Goal: Find specific page/section: Find specific page/section

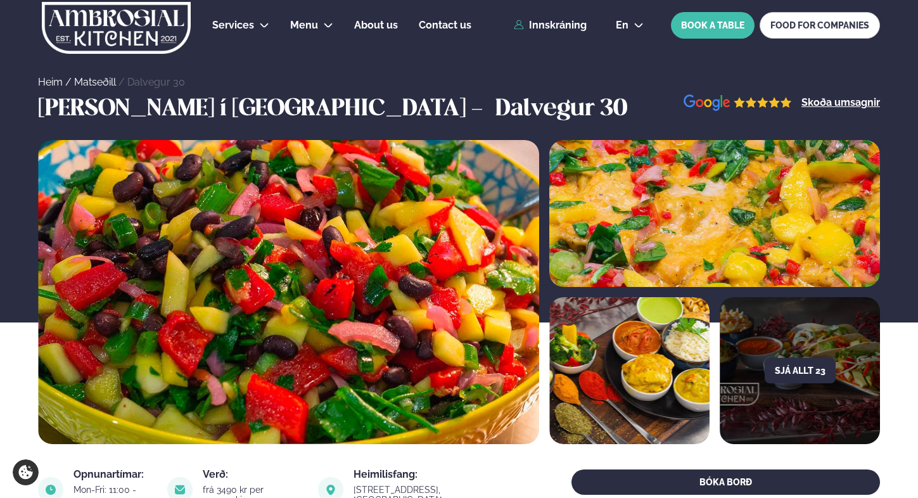
scroll to position [536, 0]
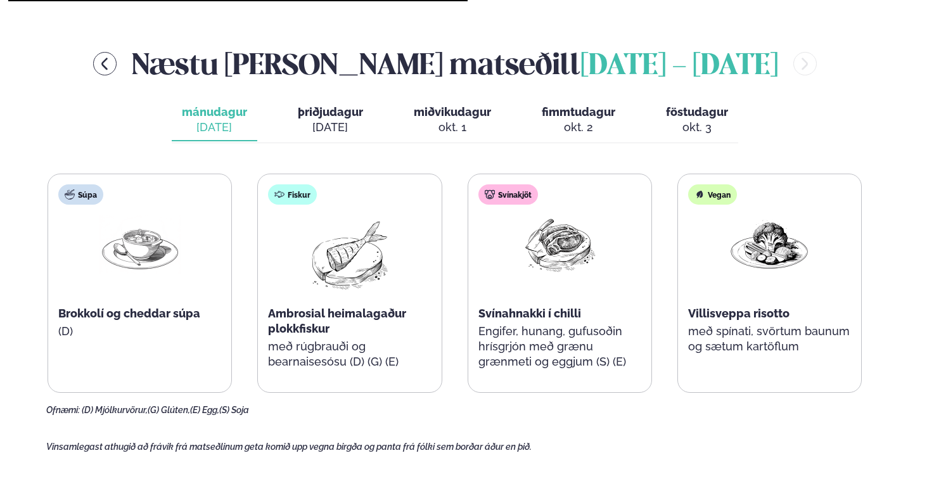
scroll to position [522, 0]
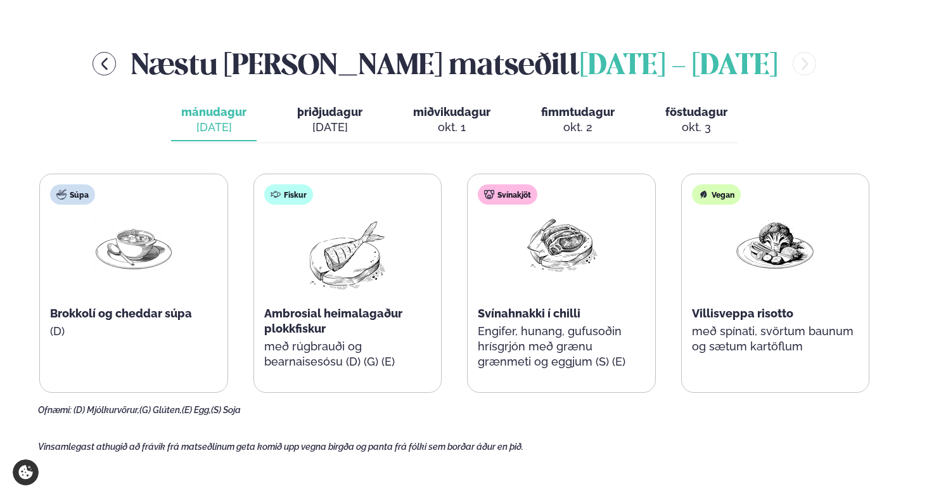
click at [346, 120] on div "sep. 30" at bounding box center [329, 127] width 65 height 15
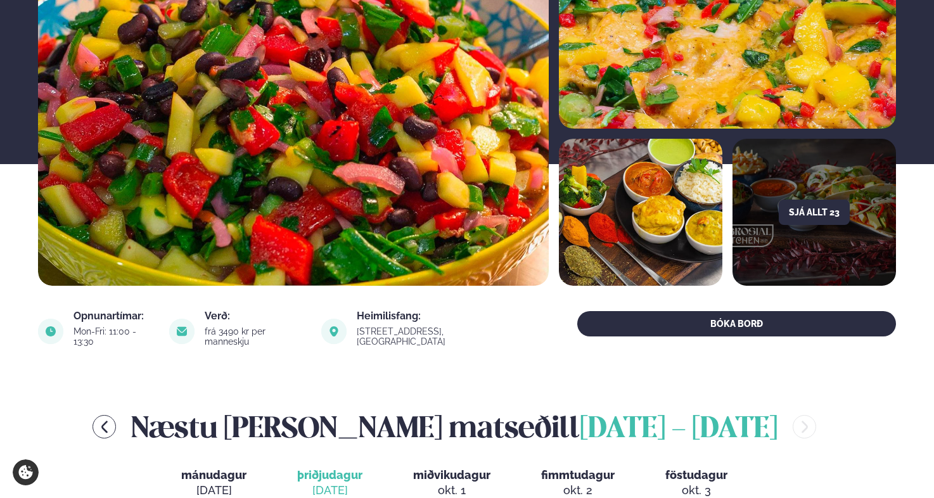
scroll to position [0, 0]
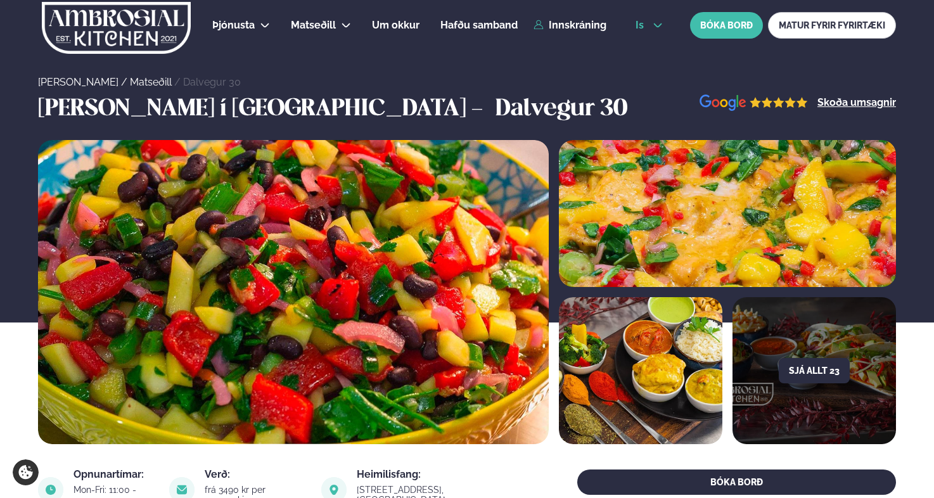
click at [648, 26] on button "is" at bounding box center [650, 25] width 48 height 10
click at [642, 46] on link "en" at bounding box center [650, 47] width 48 height 25
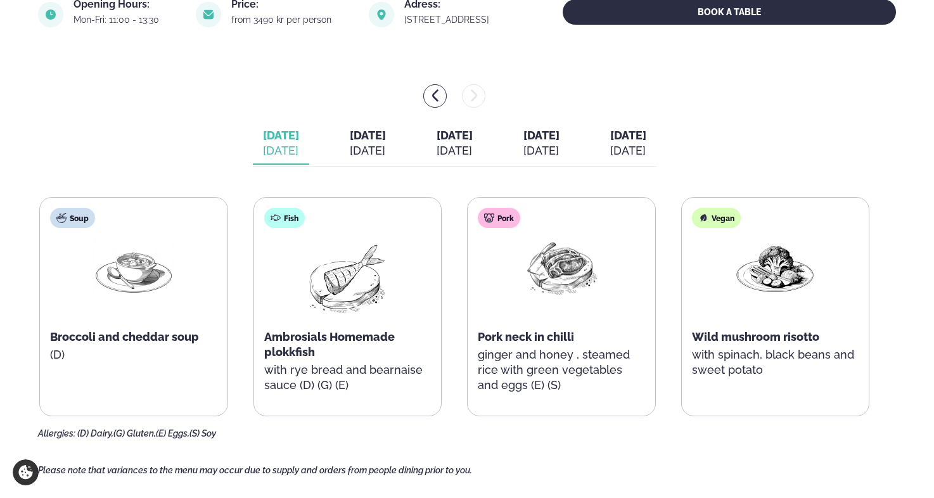
scroll to position [472, 0]
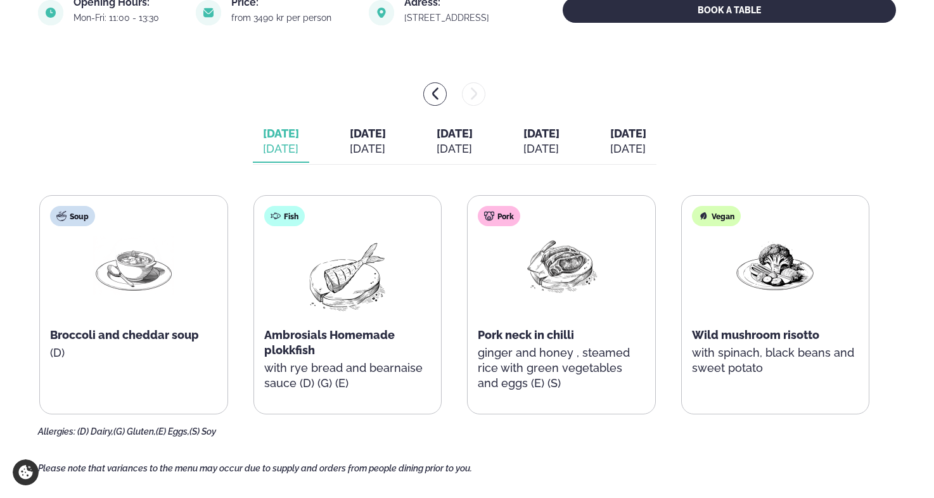
click at [354, 151] on div "Sep 30" at bounding box center [368, 148] width 36 height 15
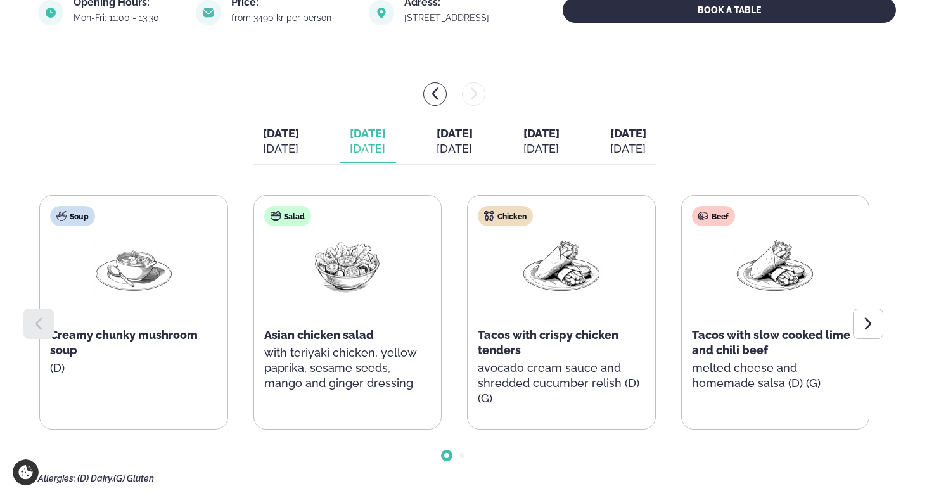
click at [459, 148] on div "Oct 1" at bounding box center [455, 148] width 36 height 15
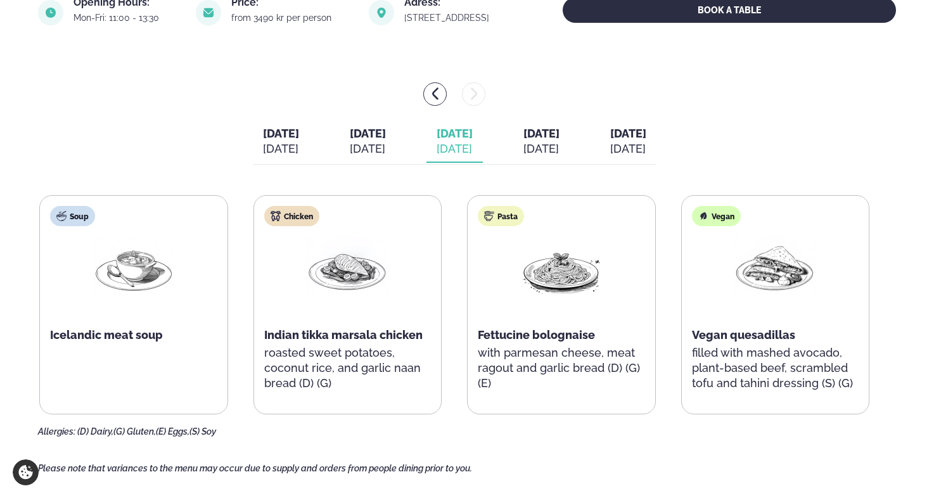
click at [560, 149] on div "Oct 2" at bounding box center [542, 148] width 36 height 15
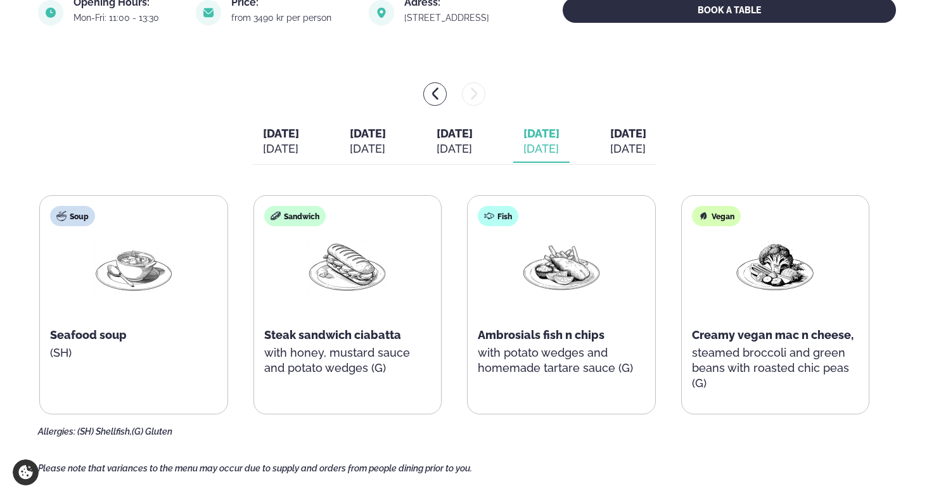
click at [647, 150] on div "Oct 3" at bounding box center [628, 148] width 36 height 15
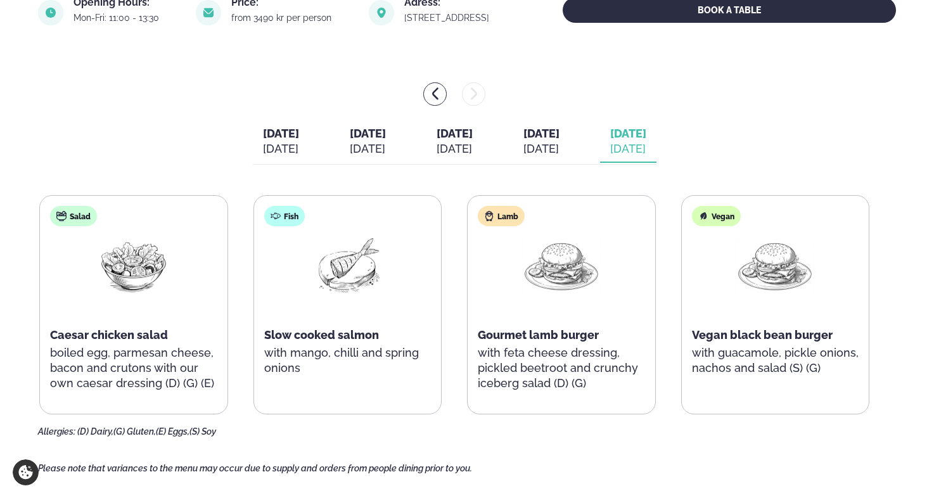
click at [560, 151] on div "Oct 2" at bounding box center [542, 148] width 36 height 15
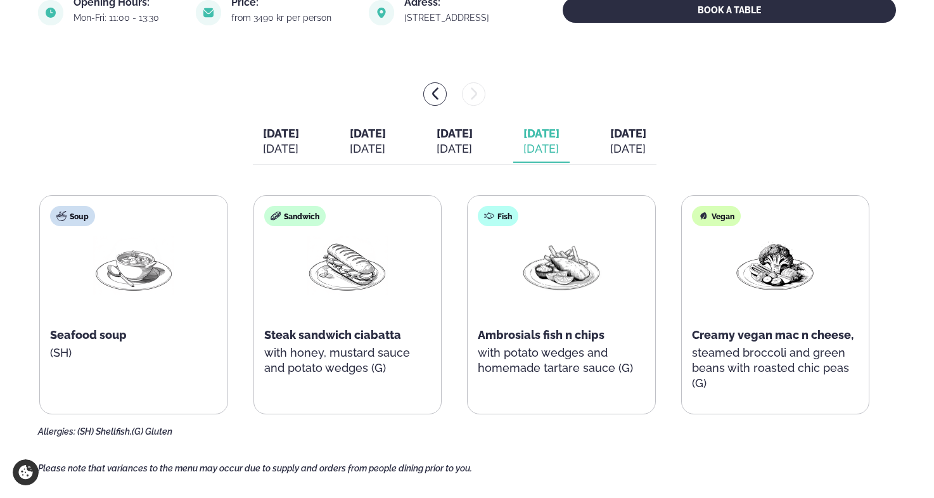
click at [442, 149] on div "Oct 1" at bounding box center [455, 148] width 36 height 15
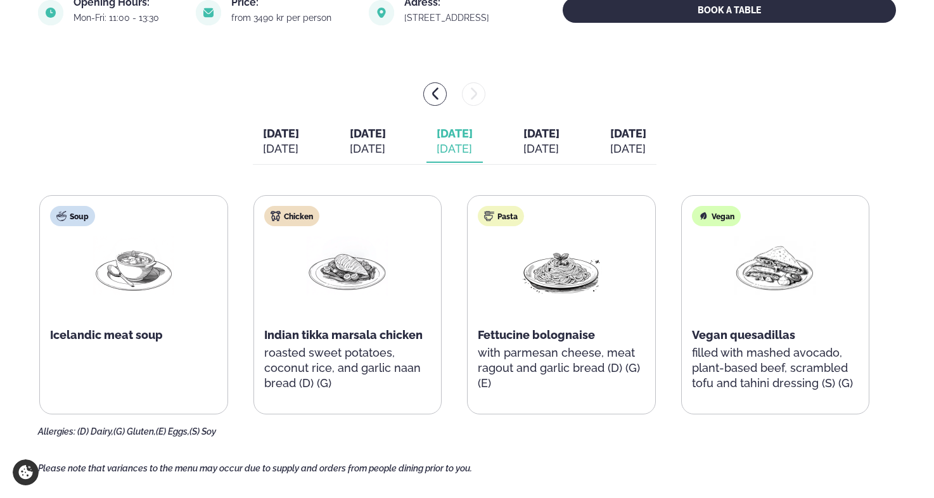
click at [350, 150] on div "Sep 30" at bounding box center [368, 148] width 36 height 15
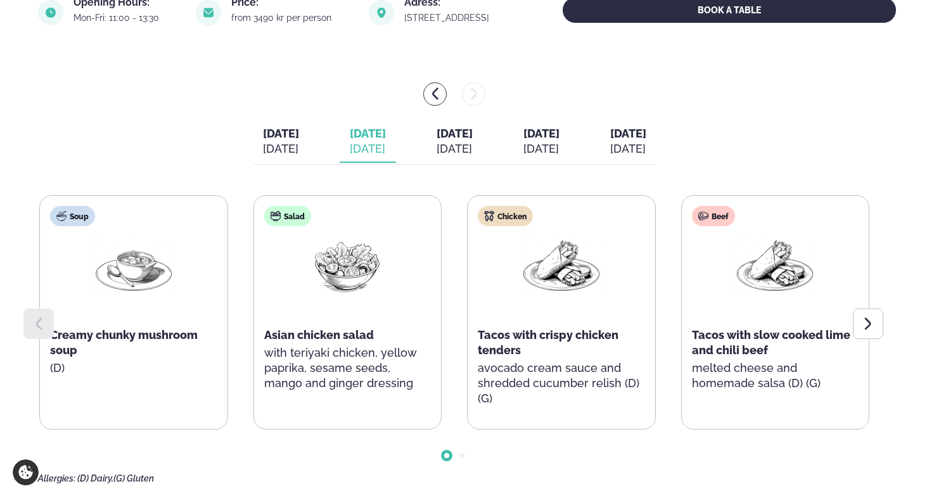
click at [263, 151] on div "Sep 29" at bounding box center [281, 148] width 36 height 15
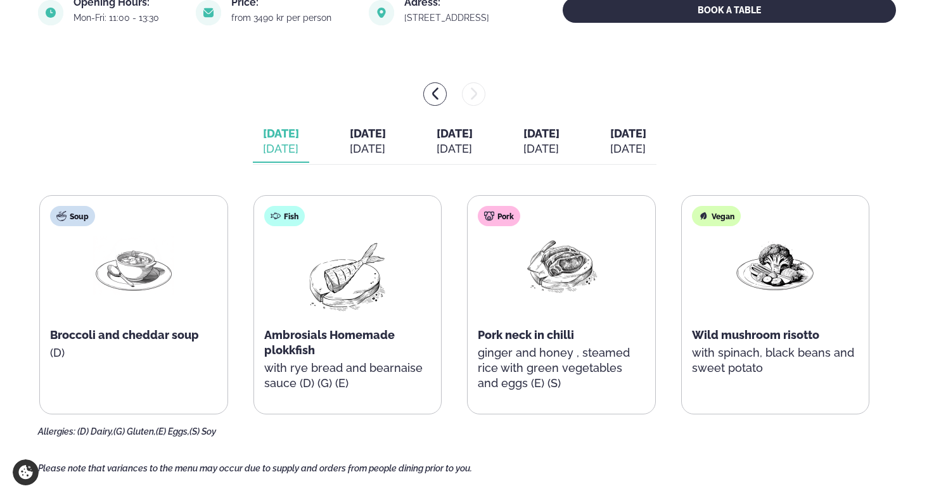
click at [365, 144] on div "Sep 30" at bounding box center [368, 148] width 36 height 15
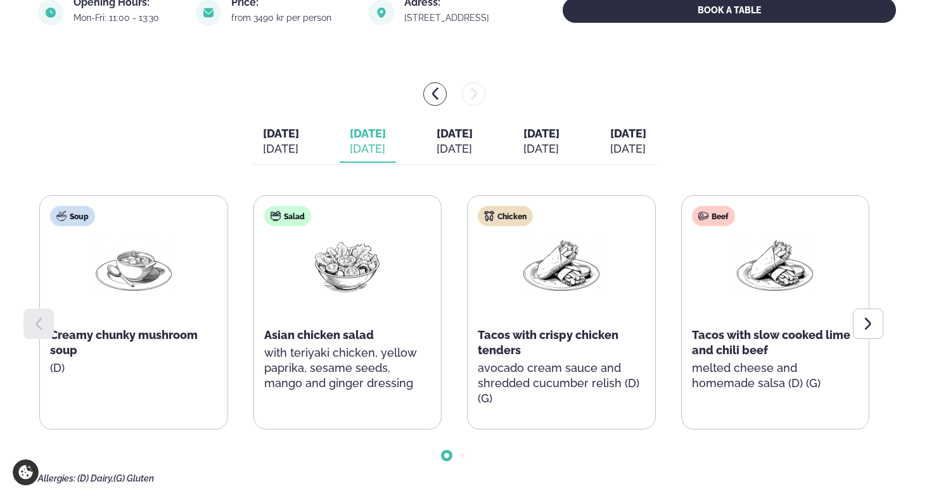
click at [560, 146] on div "Oct 2" at bounding box center [542, 148] width 36 height 15
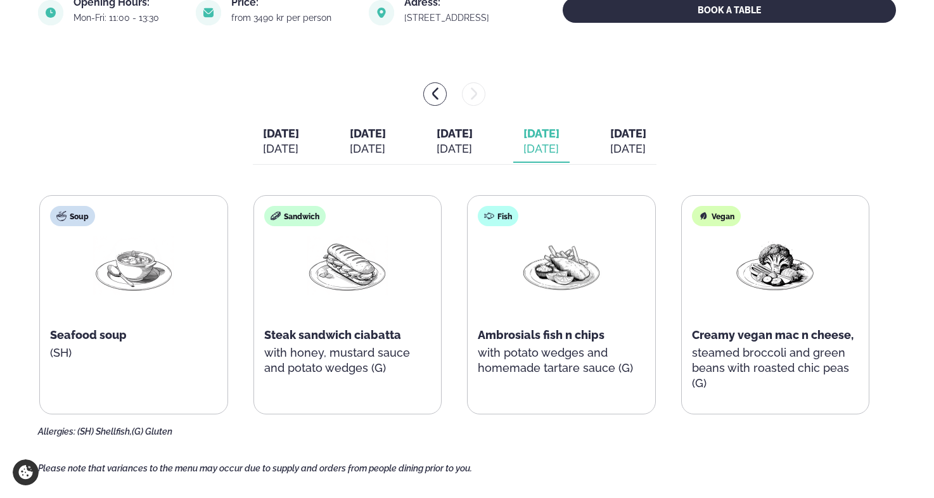
click at [462, 151] on div "Oct 1" at bounding box center [455, 148] width 36 height 15
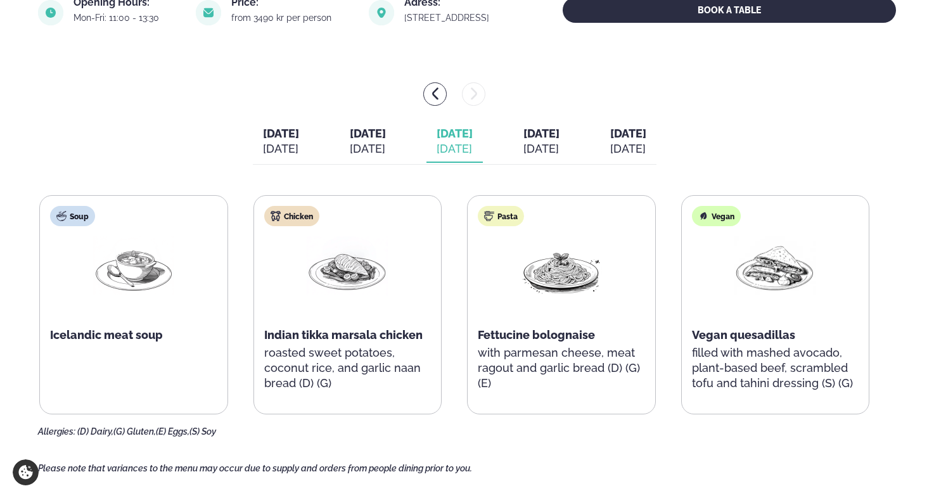
click at [361, 151] on div "Sep 30" at bounding box center [368, 148] width 36 height 15
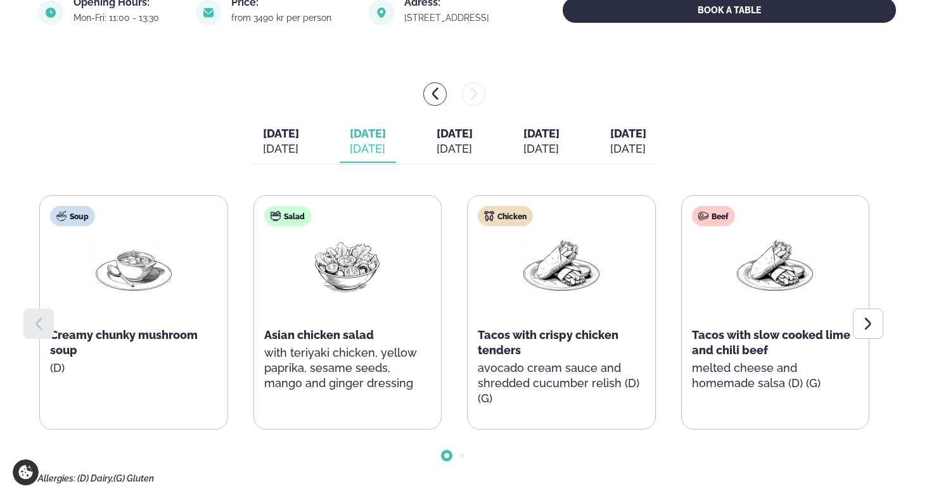
click at [460, 153] on div "Oct 1" at bounding box center [455, 148] width 36 height 15
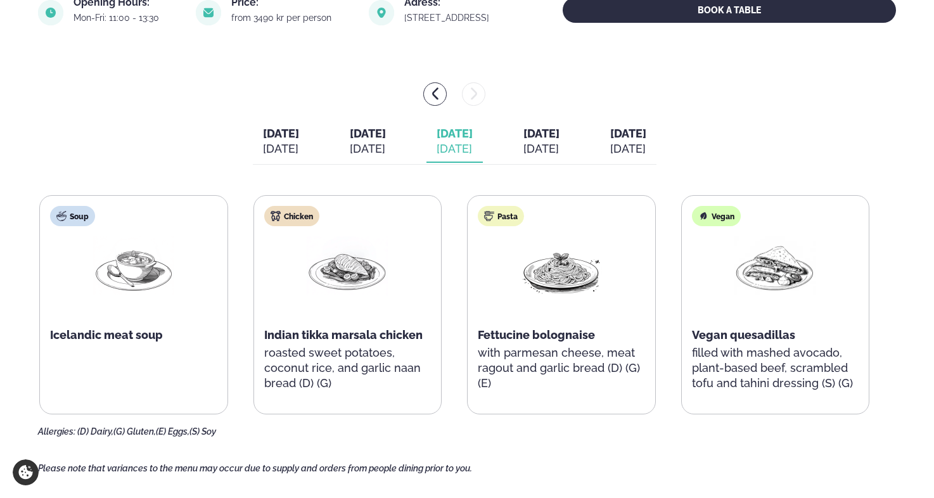
click at [560, 152] on div "Oct 2" at bounding box center [542, 148] width 36 height 15
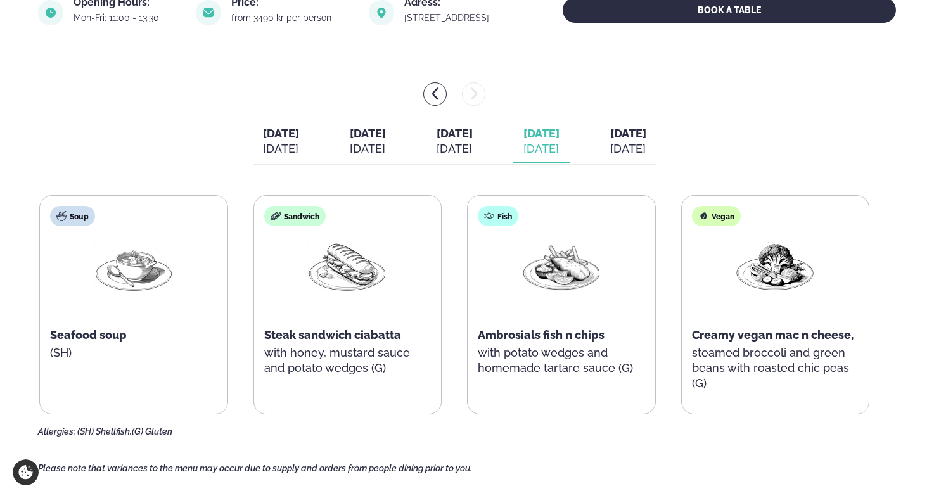
click at [647, 146] on div "Oct 3" at bounding box center [628, 148] width 36 height 15
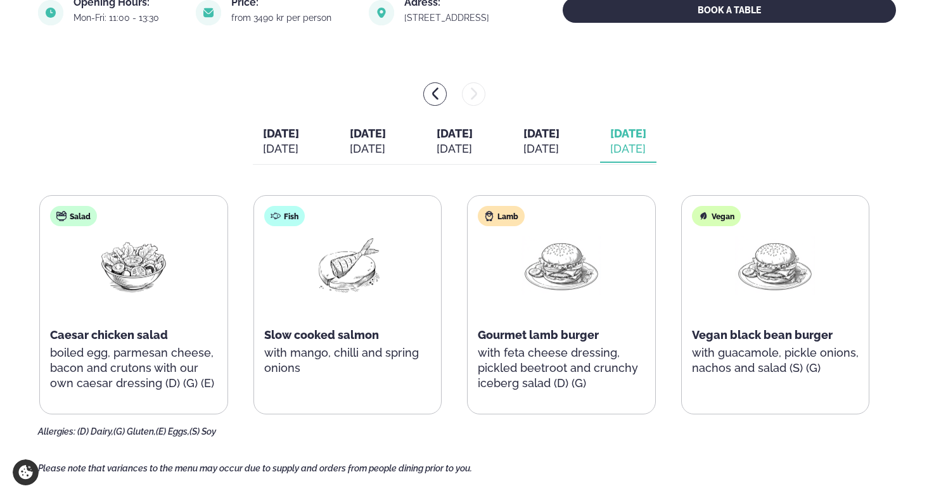
click at [263, 150] on div "Sep 29" at bounding box center [281, 148] width 36 height 15
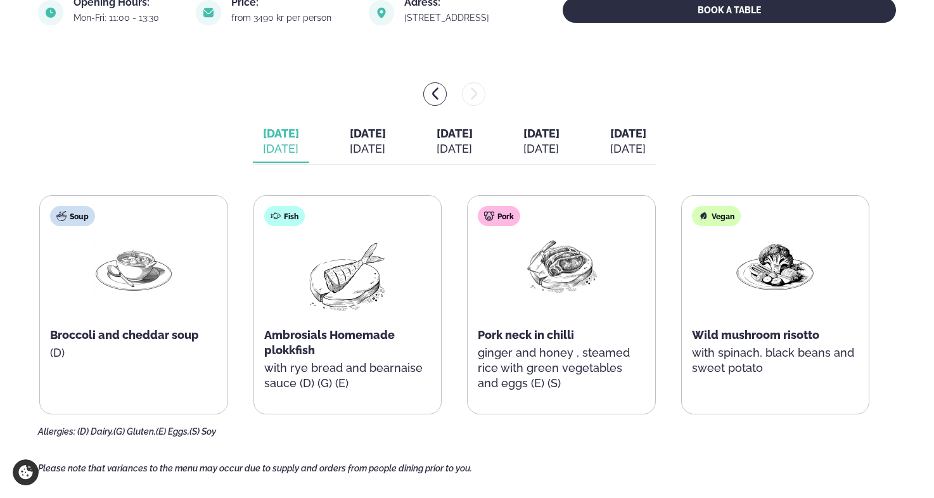
click at [350, 150] on div "Sep 30" at bounding box center [368, 148] width 36 height 15
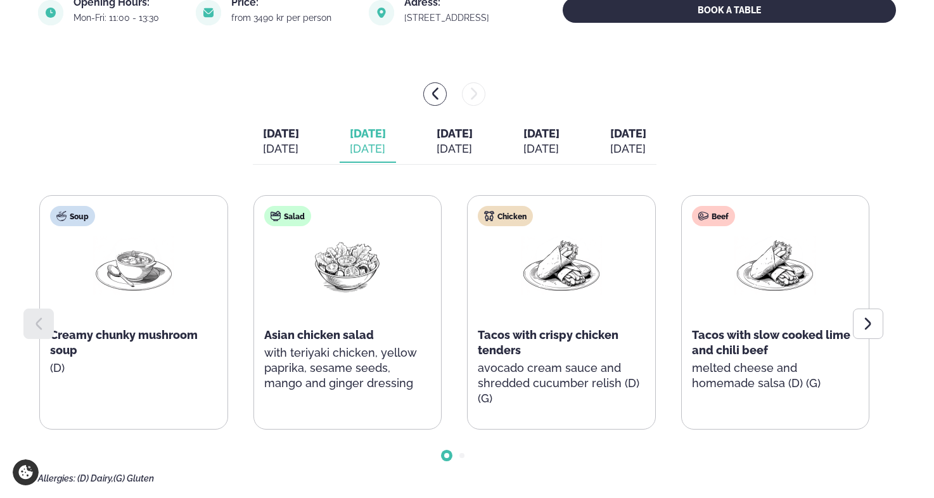
click at [456, 151] on div "Oct 1" at bounding box center [455, 148] width 36 height 15
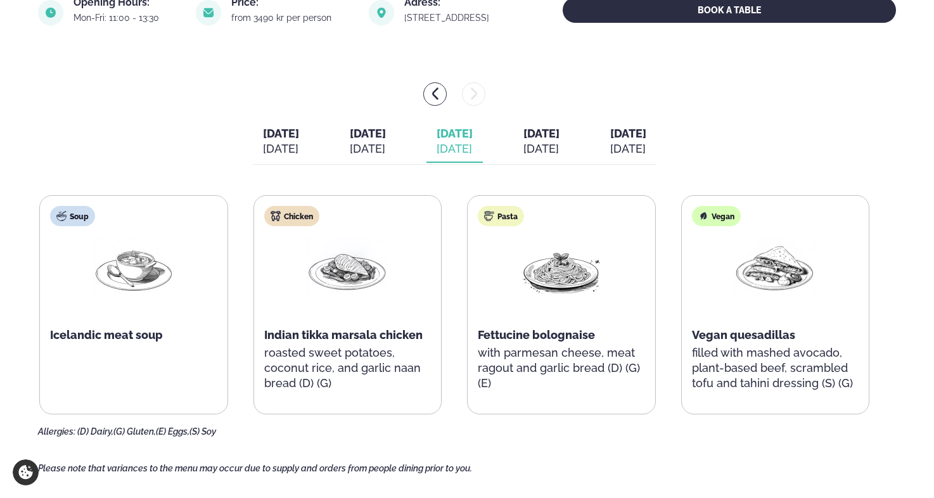
click at [560, 153] on div "Oct 2" at bounding box center [542, 148] width 36 height 15
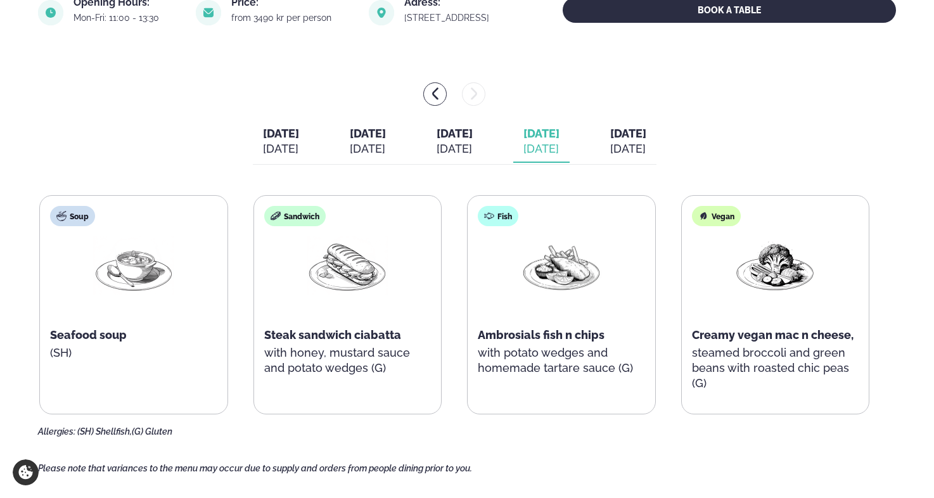
click at [649, 157] on button "Friday Fri. Oct 3" at bounding box center [628, 142] width 56 height 42
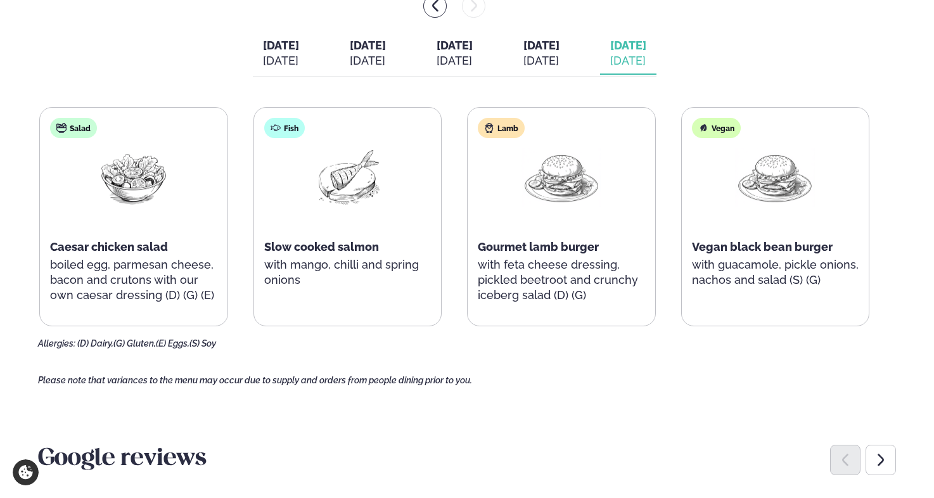
scroll to position [562, 0]
click at [560, 57] on div "Oct 2" at bounding box center [542, 59] width 36 height 15
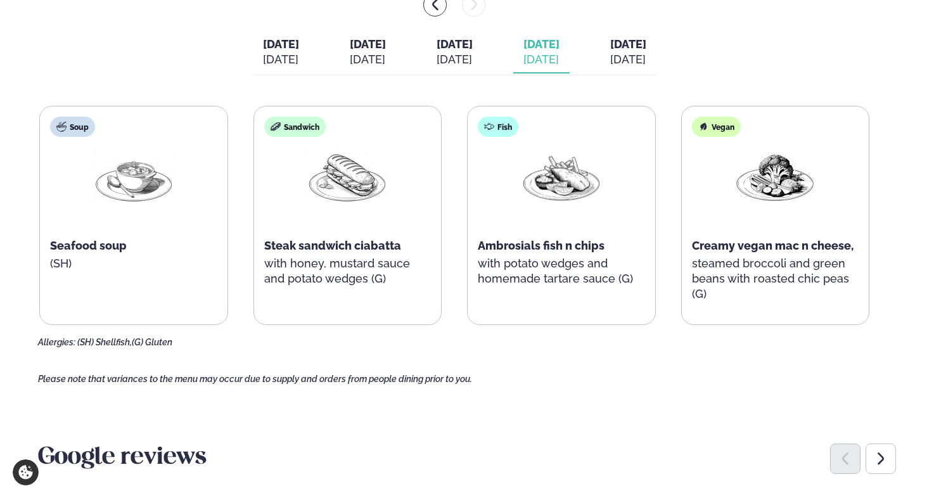
click at [448, 61] on div "Oct 1" at bounding box center [455, 59] width 36 height 15
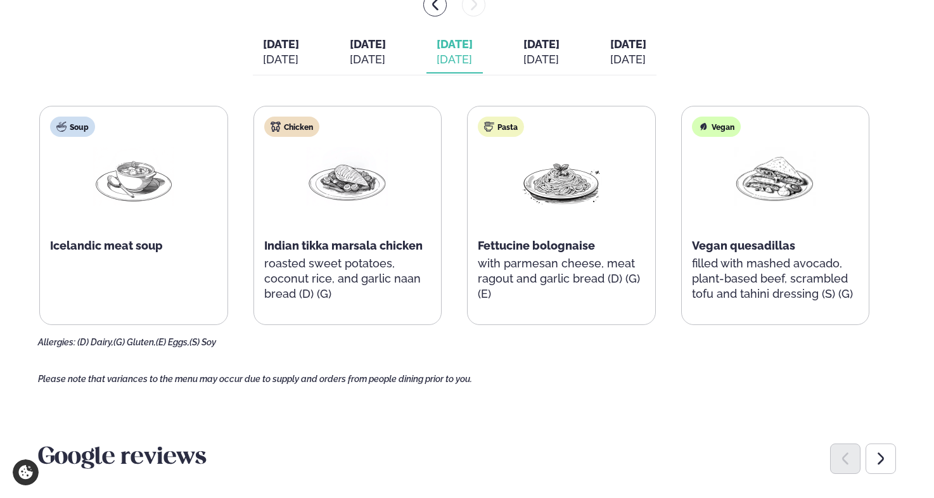
click at [359, 63] on div "Sep 30" at bounding box center [368, 59] width 36 height 15
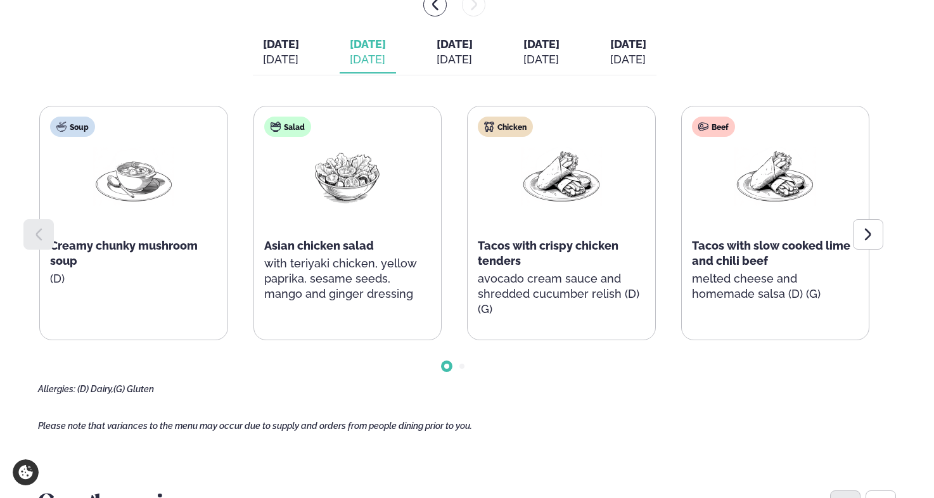
click at [460, 63] on div "Oct 1" at bounding box center [455, 59] width 36 height 15
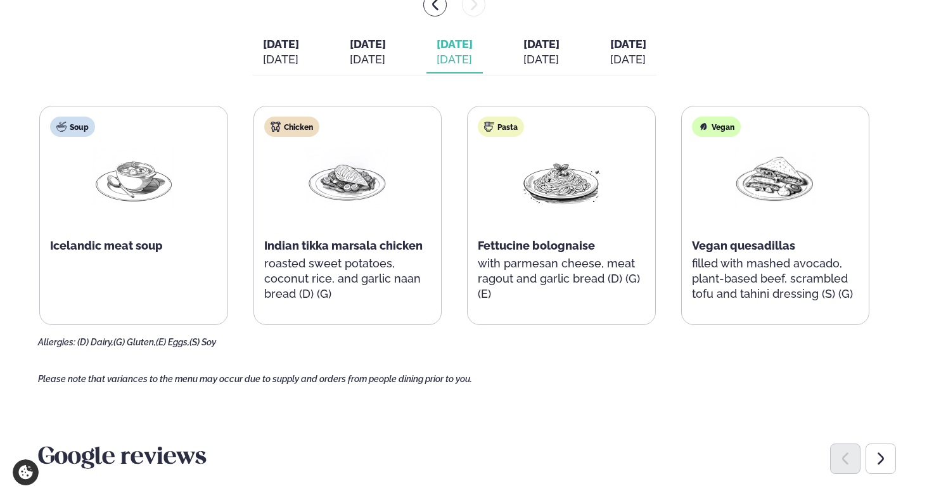
click at [555, 55] on div "Oct 2" at bounding box center [542, 59] width 36 height 15
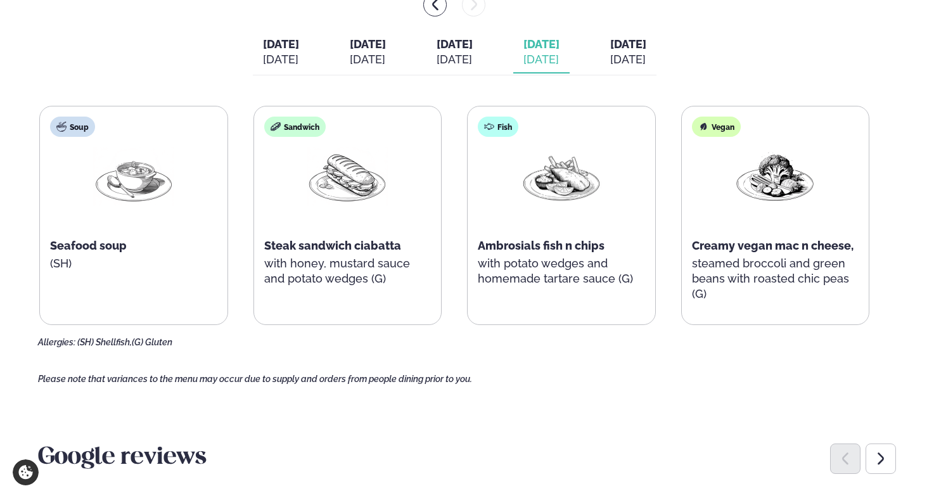
click at [647, 59] on div "Oct 3" at bounding box center [628, 59] width 36 height 15
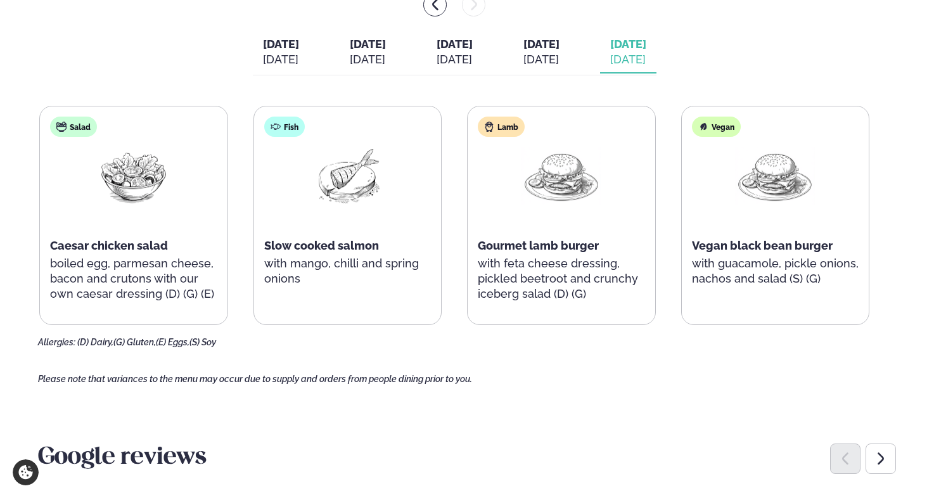
click at [449, 57] on div "Oct 1" at bounding box center [455, 59] width 36 height 15
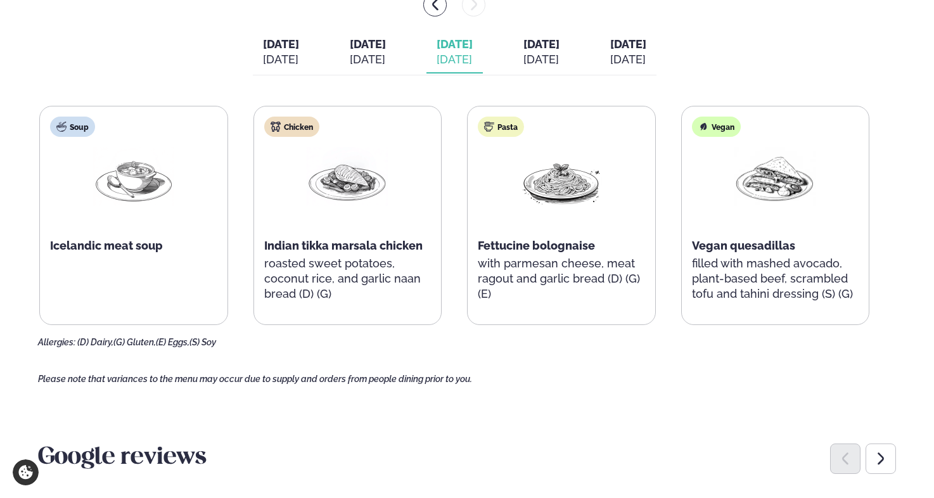
click at [350, 53] on div "Sep 30" at bounding box center [368, 59] width 36 height 15
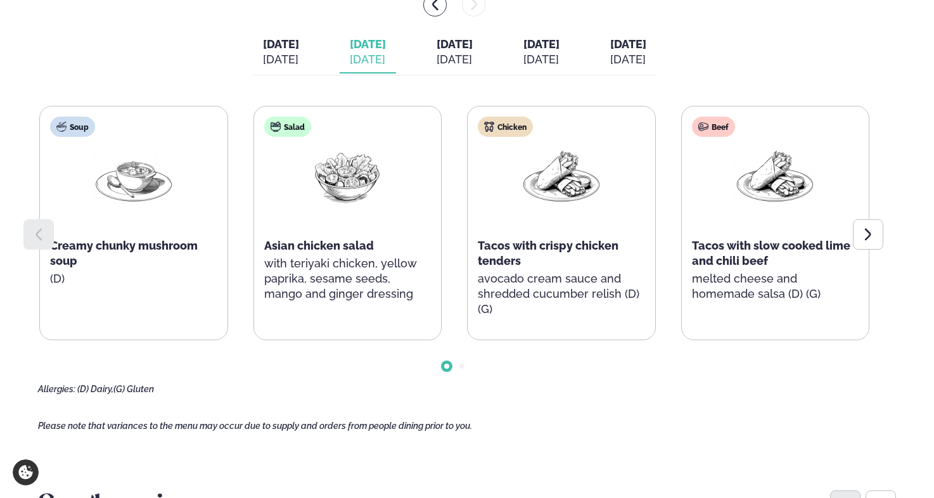
click at [263, 58] on div "Sep 29" at bounding box center [281, 59] width 36 height 15
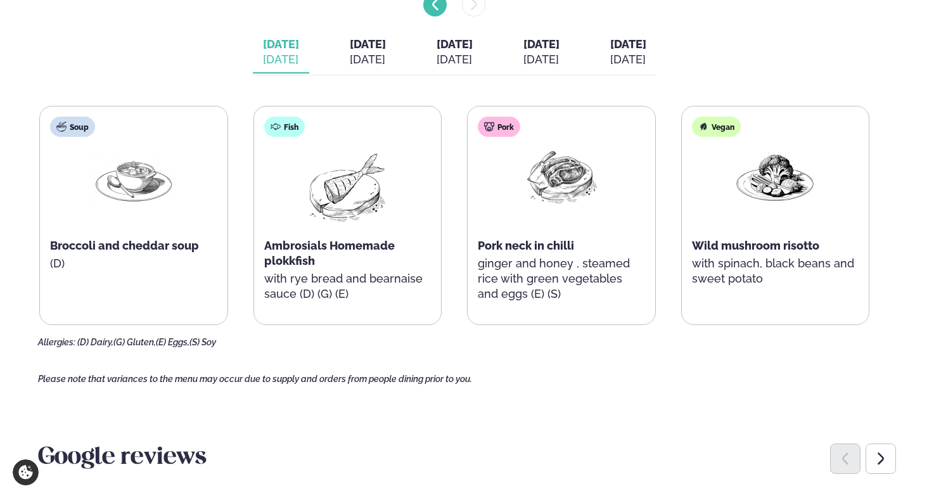
click at [437, 10] on icon "menu-btn-left" at bounding box center [435, 5] width 6 height 12
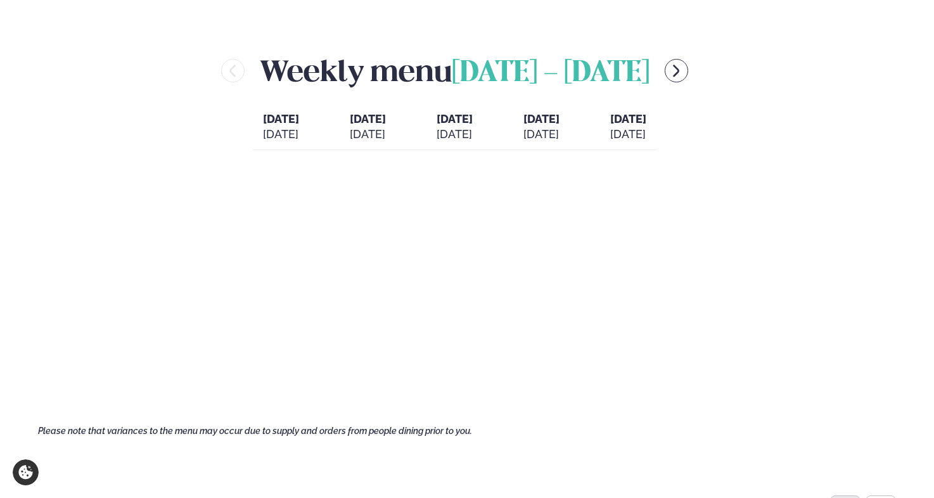
scroll to position [535, 0]
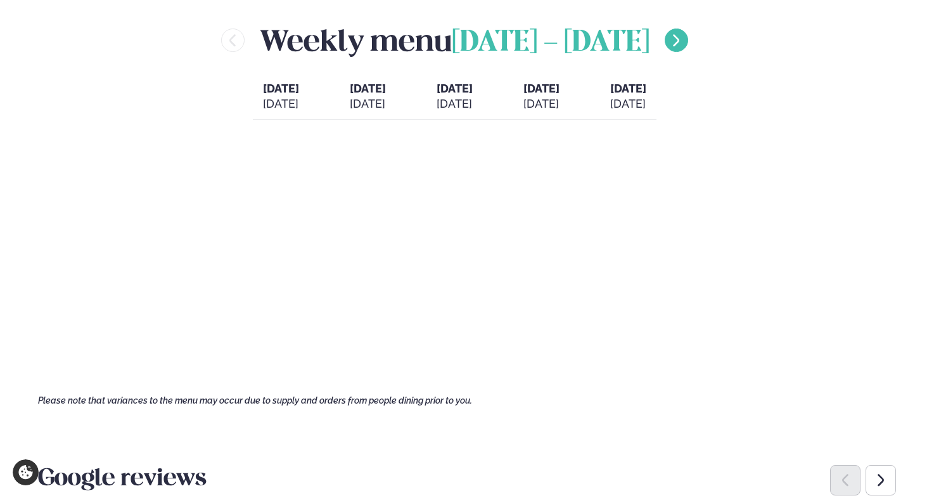
click at [684, 39] on icon "menu-btn-right" at bounding box center [676, 40] width 15 height 15
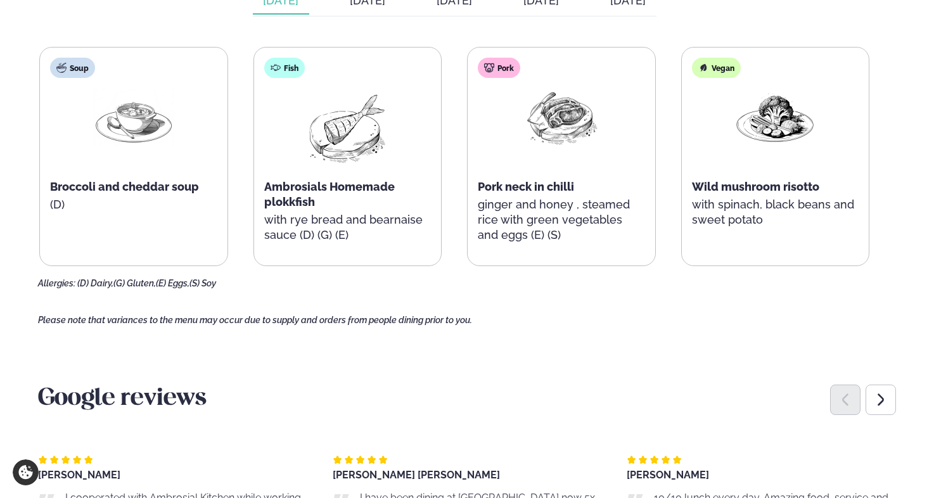
scroll to position [623, 0]
